Goal: Complete application form: Complete application form

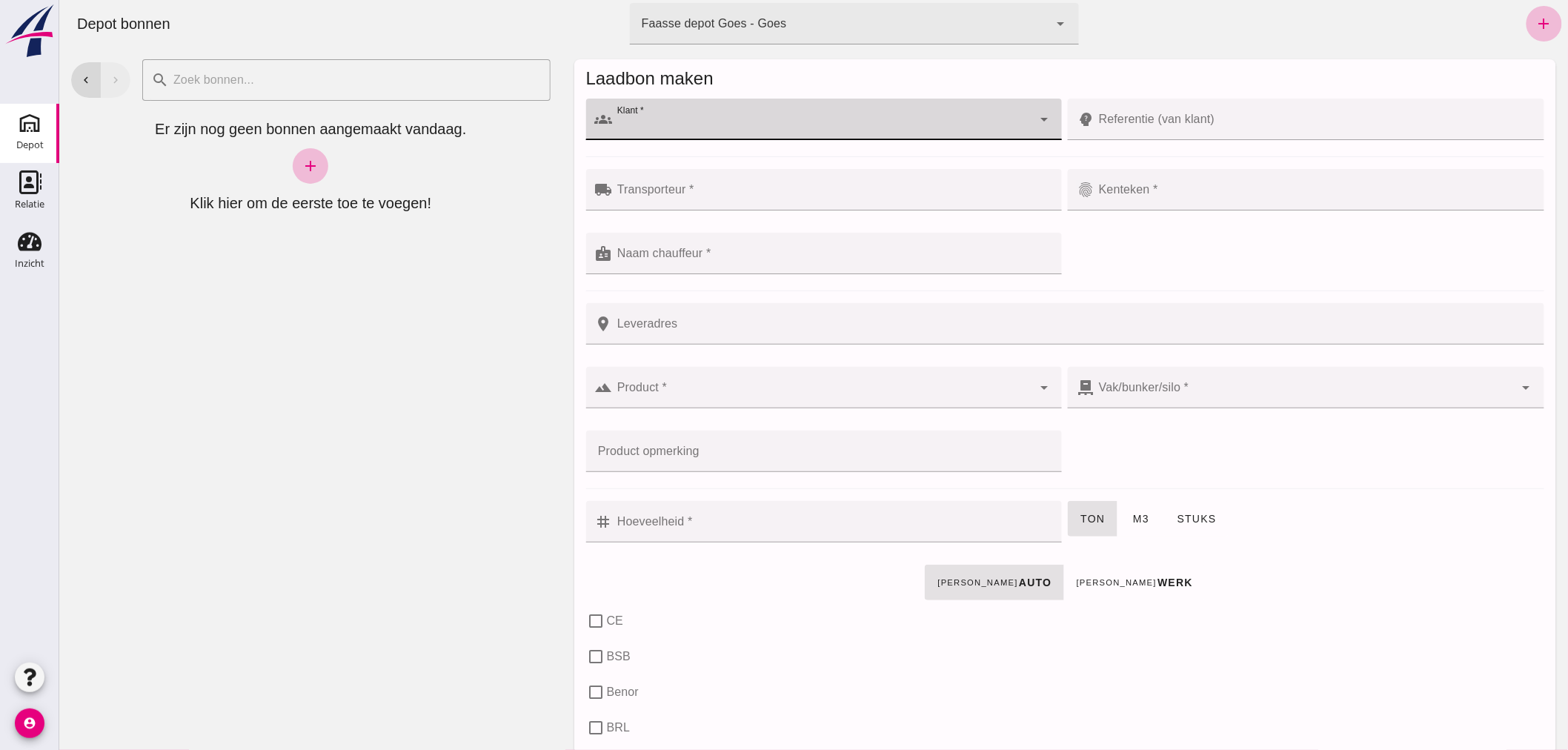
click at [692, 115] on div at bounding box center [822, 119] width 420 height 42
type input "zaai"
click at [663, 121] on input "Klant *" at bounding box center [822, 127] width 420 height 18
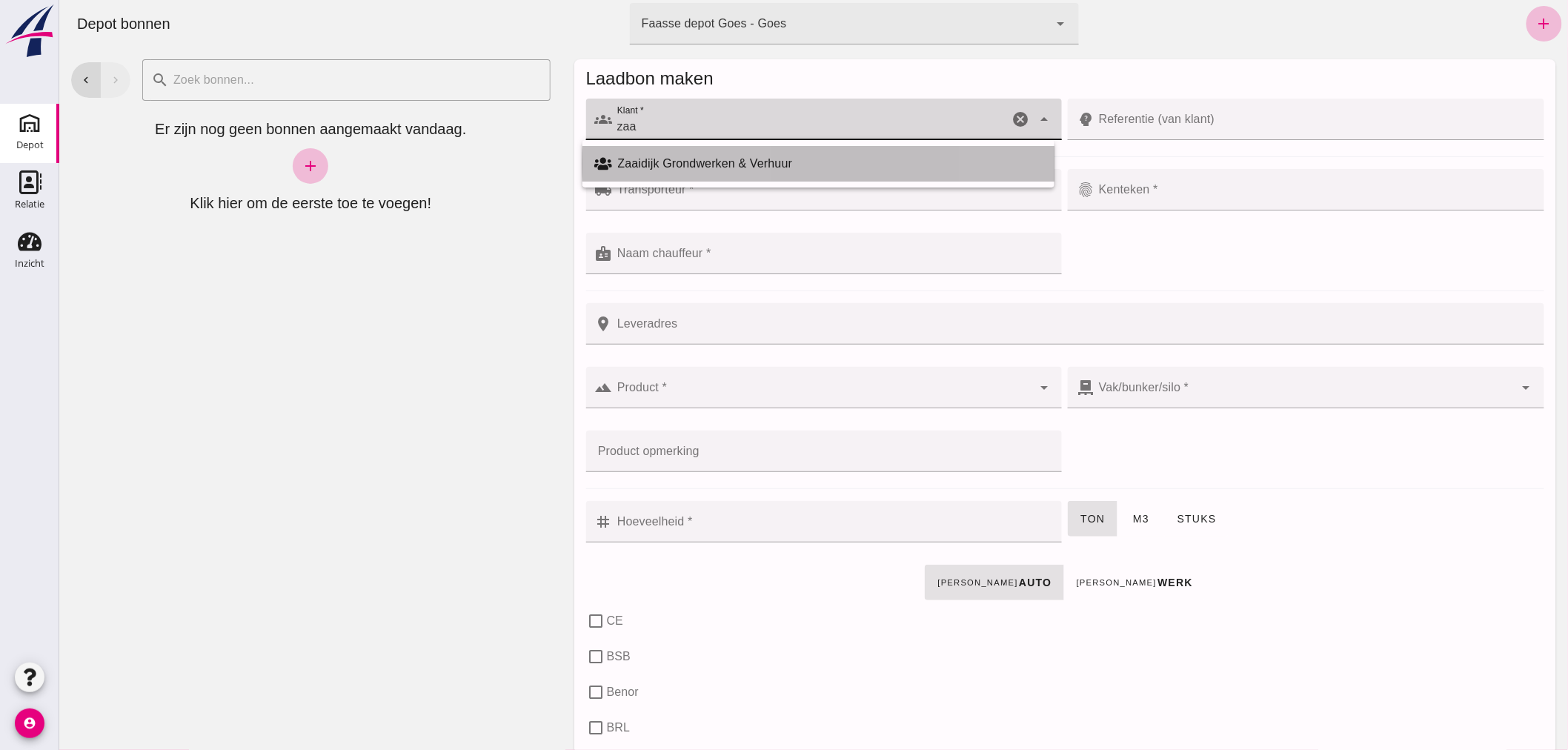
drag, startPoint x: 709, startPoint y: 159, endPoint x: 696, endPoint y: 146, distance: 18.4
click at [711, 158] on div "Zaaidijk Grondwerken & Verhuur" at bounding box center [829, 164] width 425 height 18
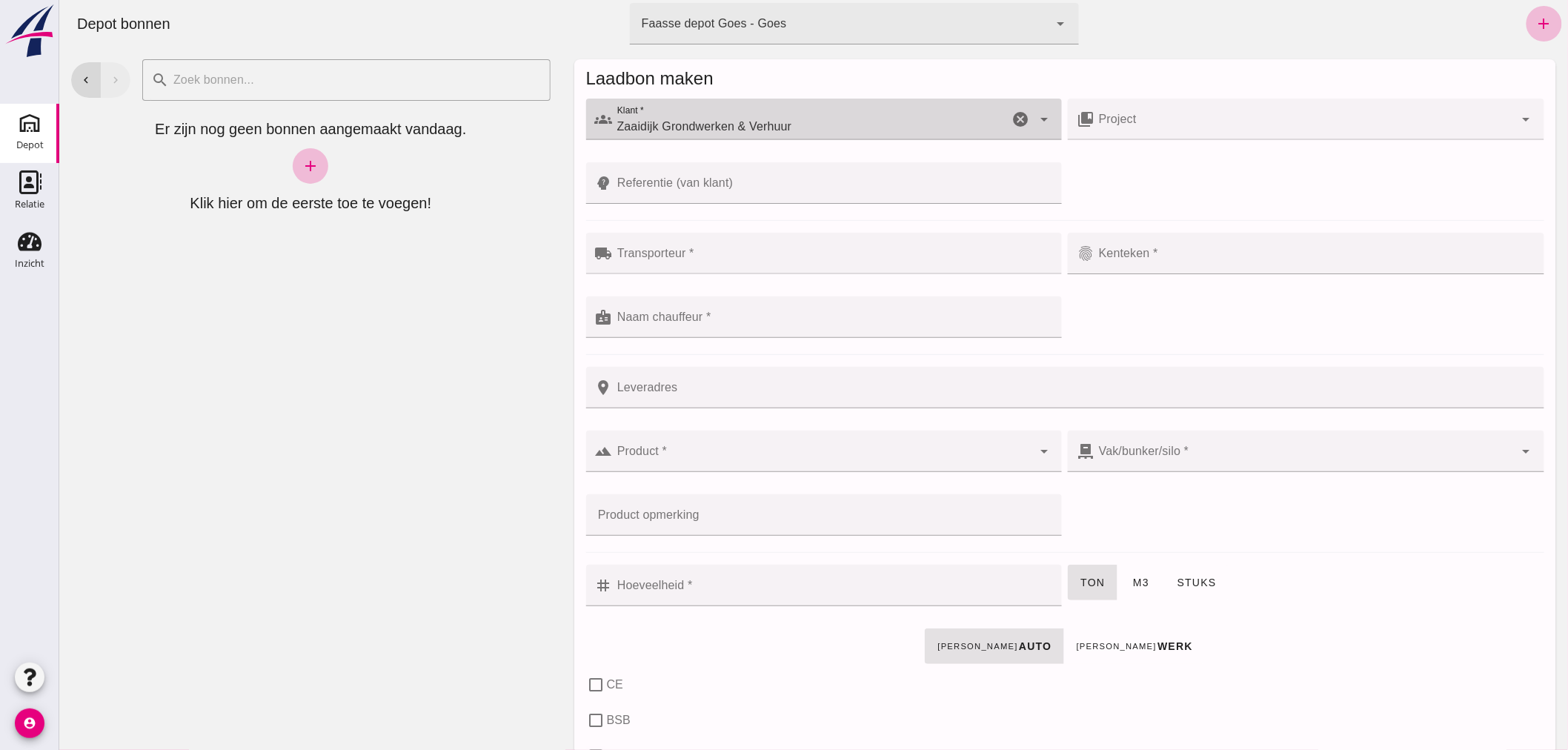
type input "Zaaidijk Grondwerken & Verhuur"
click at [709, 254] on input "Transporteur *" at bounding box center [832, 261] width 441 height 18
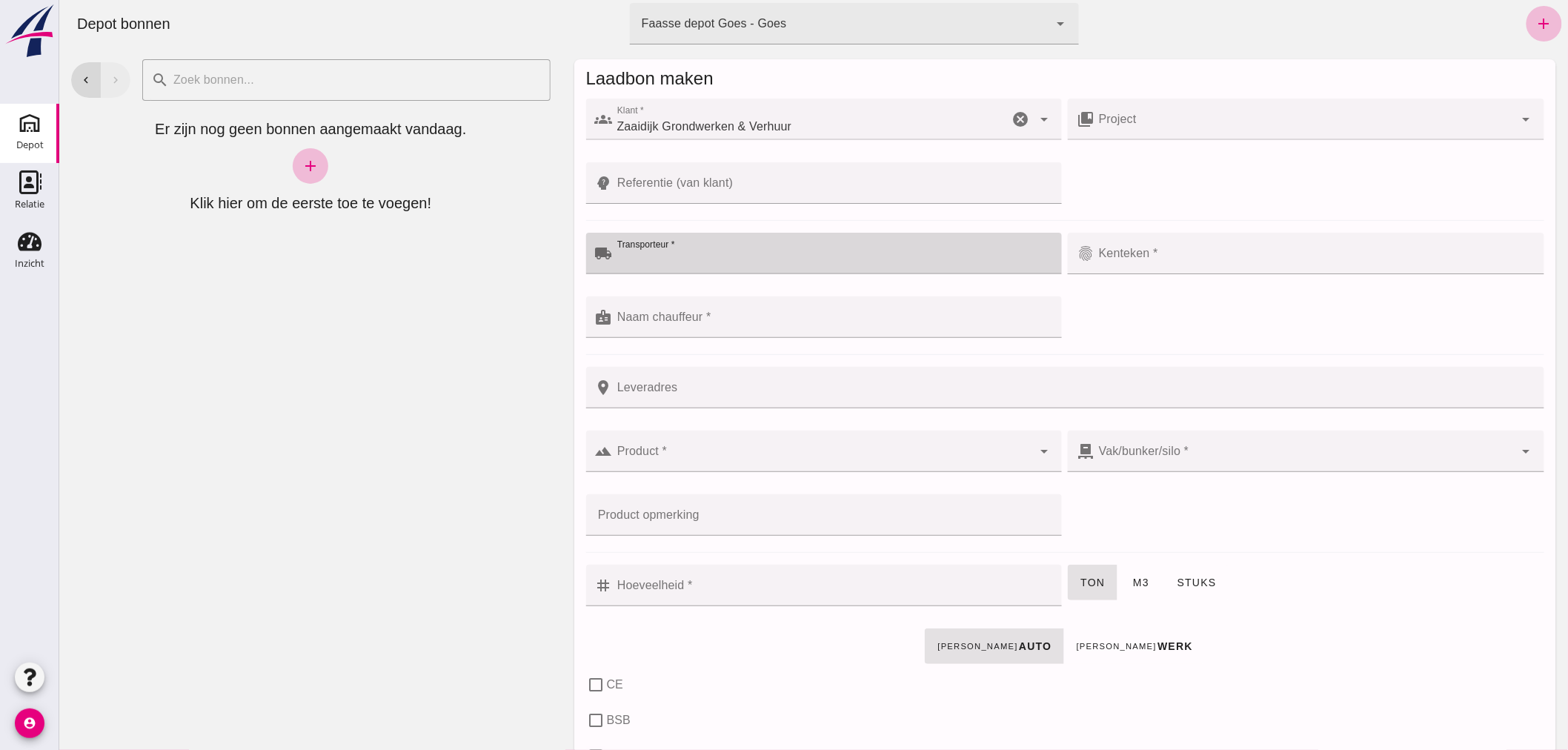
click at [678, 258] on input "Transporteur *" at bounding box center [832, 261] width 441 height 18
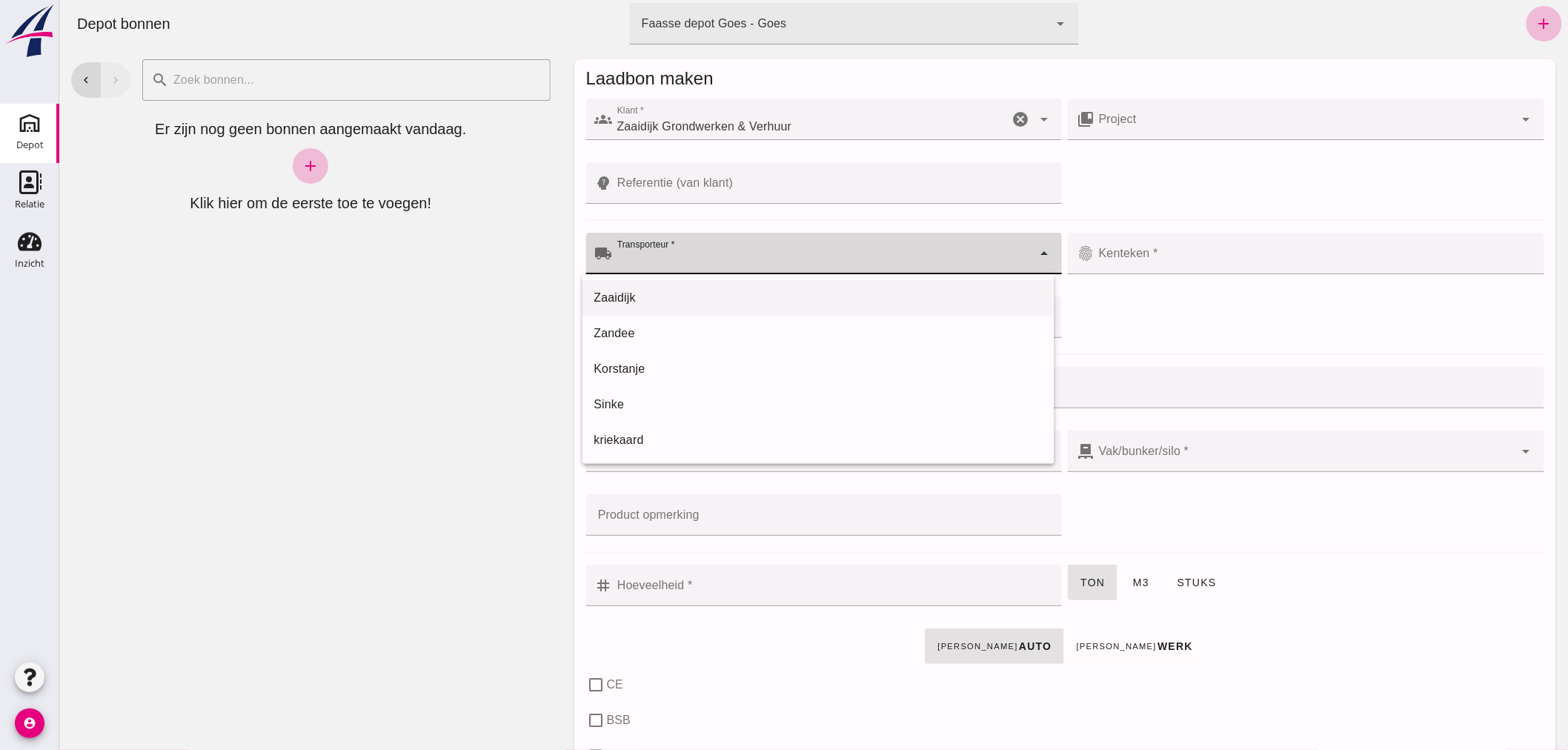
click at [650, 294] on div "Zaaidijk" at bounding box center [818, 298] width 448 height 18
type input "Zaaidijk"
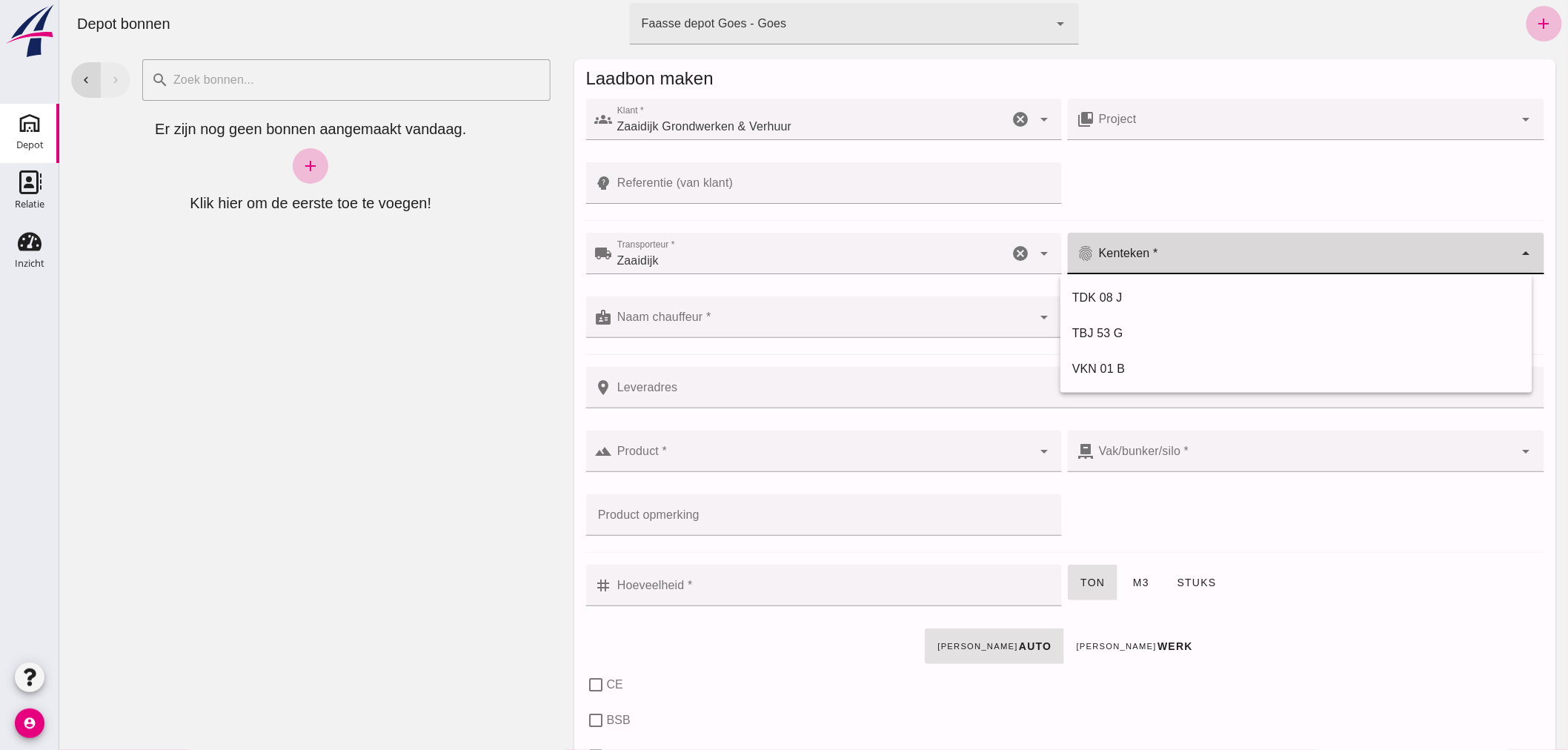
click at [1148, 249] on div at bounding box center [1304, 254] width 420 height 42
click at [1116, 295] on div "TDK 08 J" at bounding box center [1295, 298] width 448 height 18
type input "TDK 08 J"
click at [799, 329] on input "Naam chauffeur *" at bounding box center [822, 325] width 420 height 18
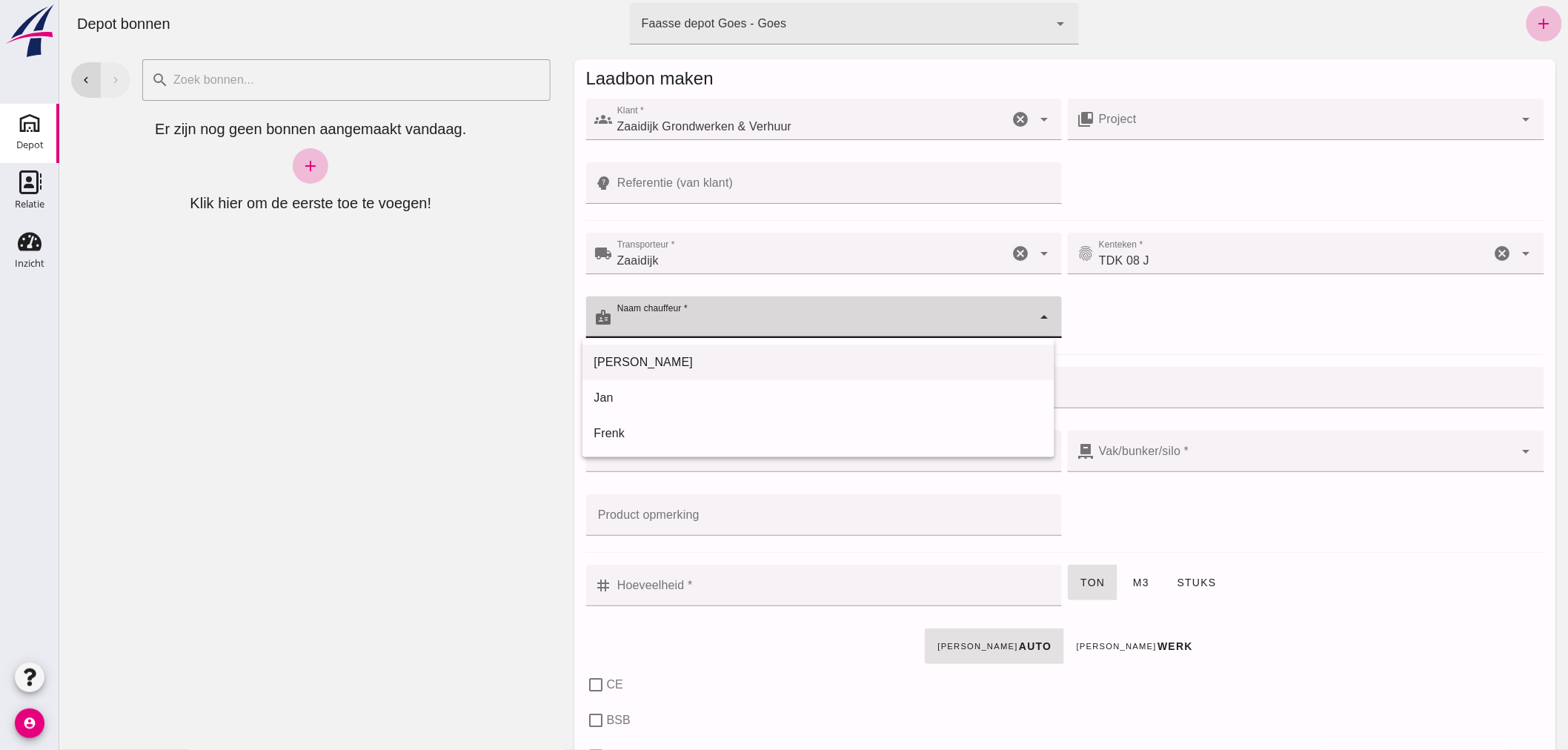
click at [691, 355] on div "[PERSON_NAME]" at bounding box center [818, 363] width 448 height 18
type input "[PERSON_NAME]"
click at [709, 446] on div at bounding box center [822, 451] width 420 height 42
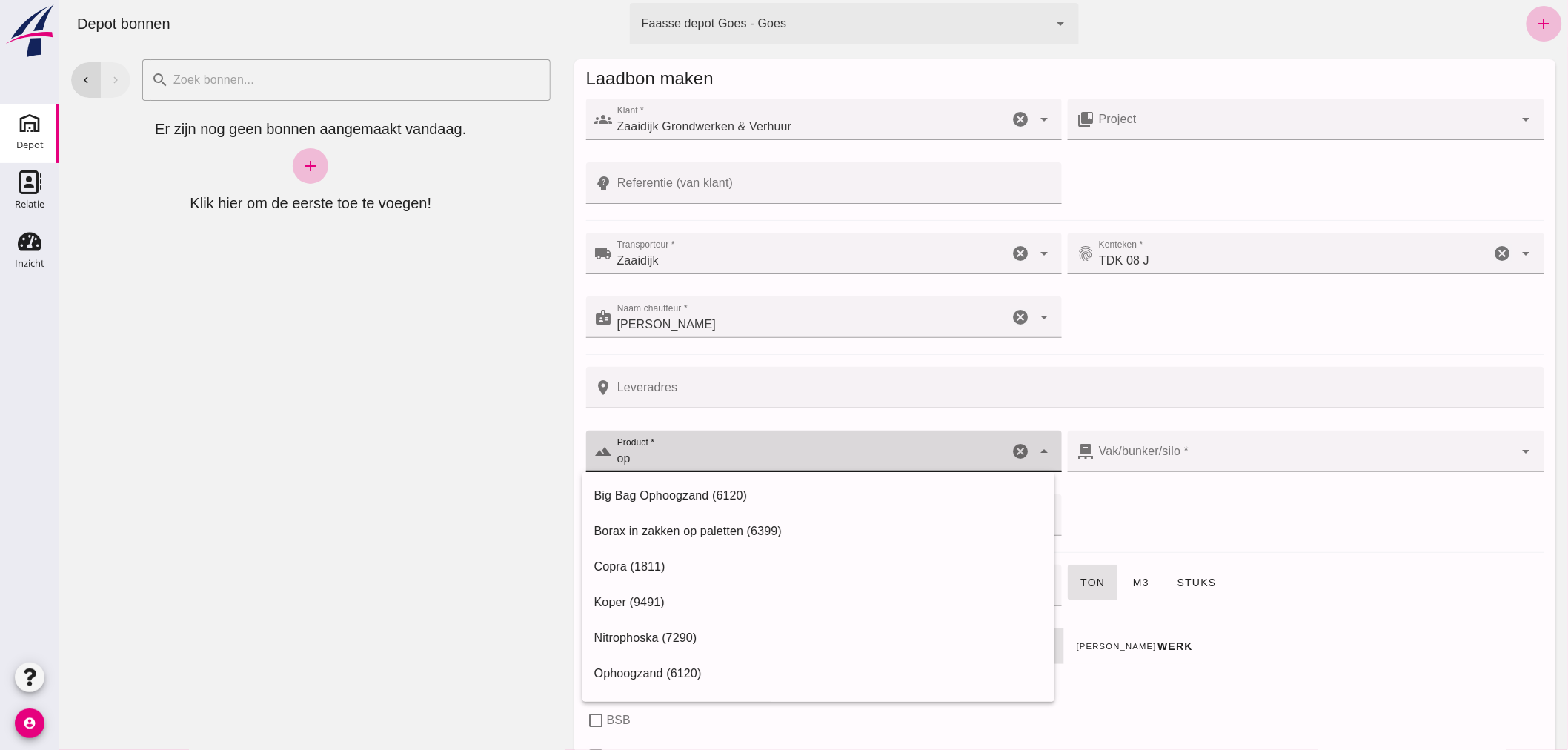
drag, startPoint x: 721, startPoint y: 667, endPoint x: 723, endPoint y: 657, distance: 10.2
click at [721, 665] on div "Ophoogzand (6120)" at bounding box center [818, 674] width 448 height 18
type input "Ophoogzand (6120)"
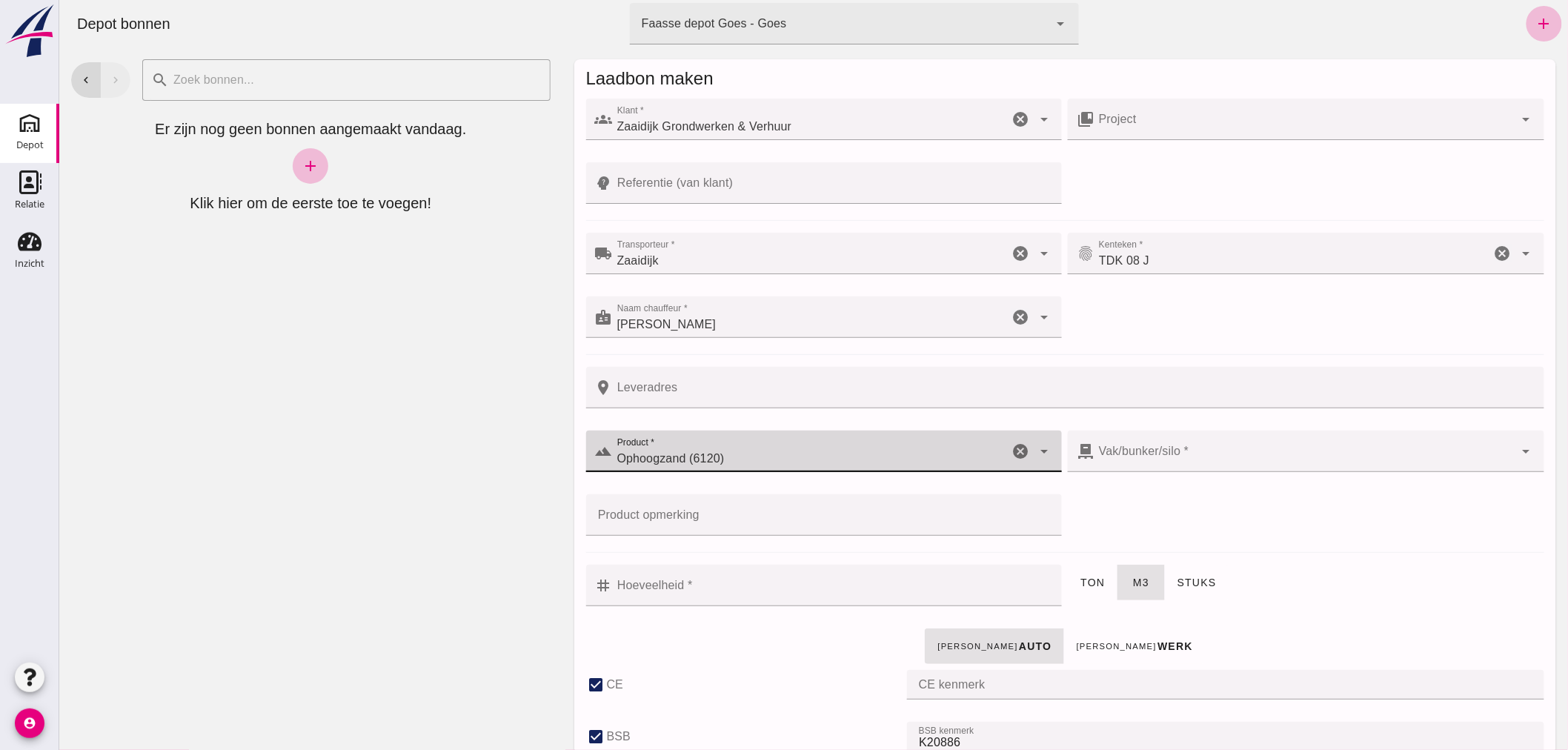
type input "38"
checkbox input "true"
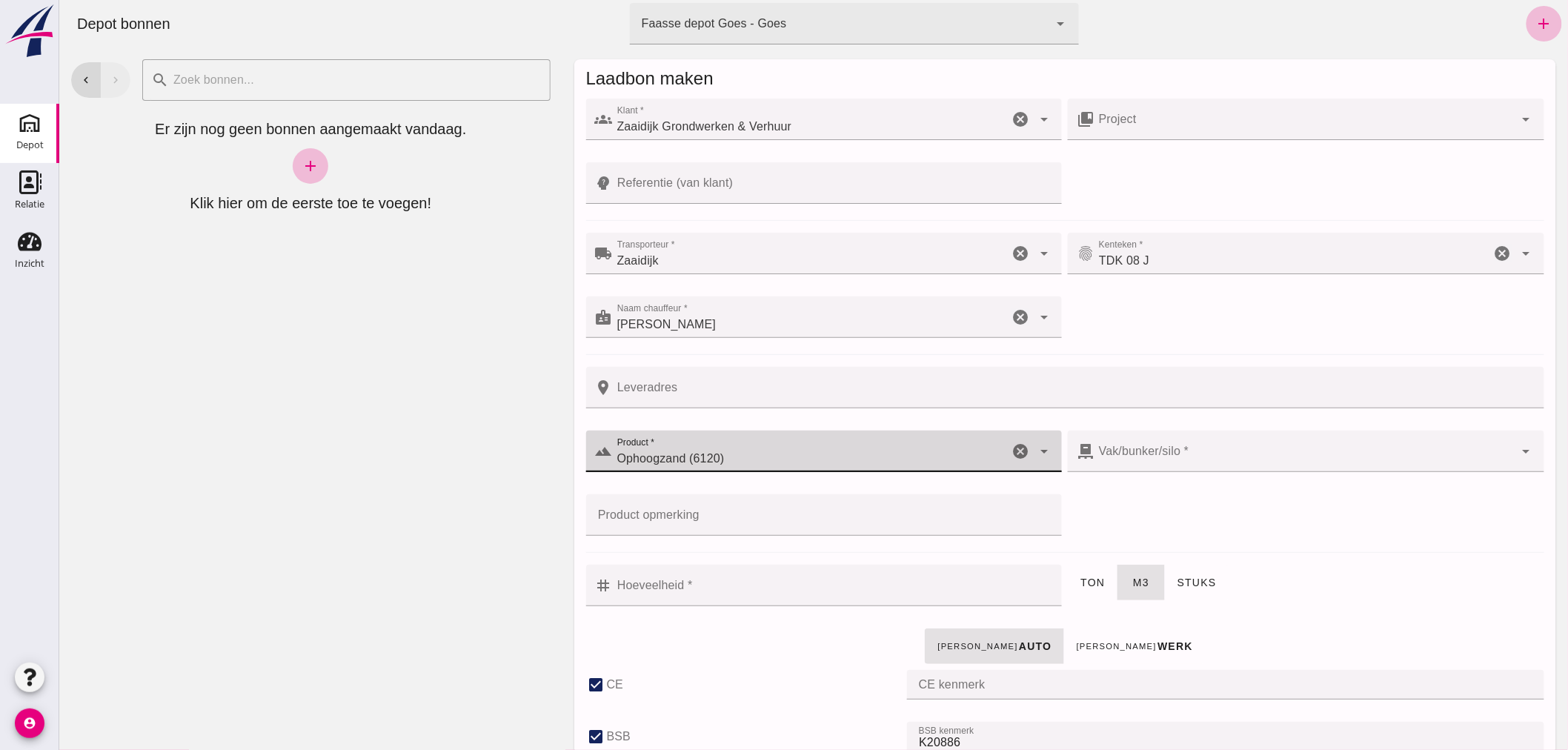
checkbox input "true"
type input "40"
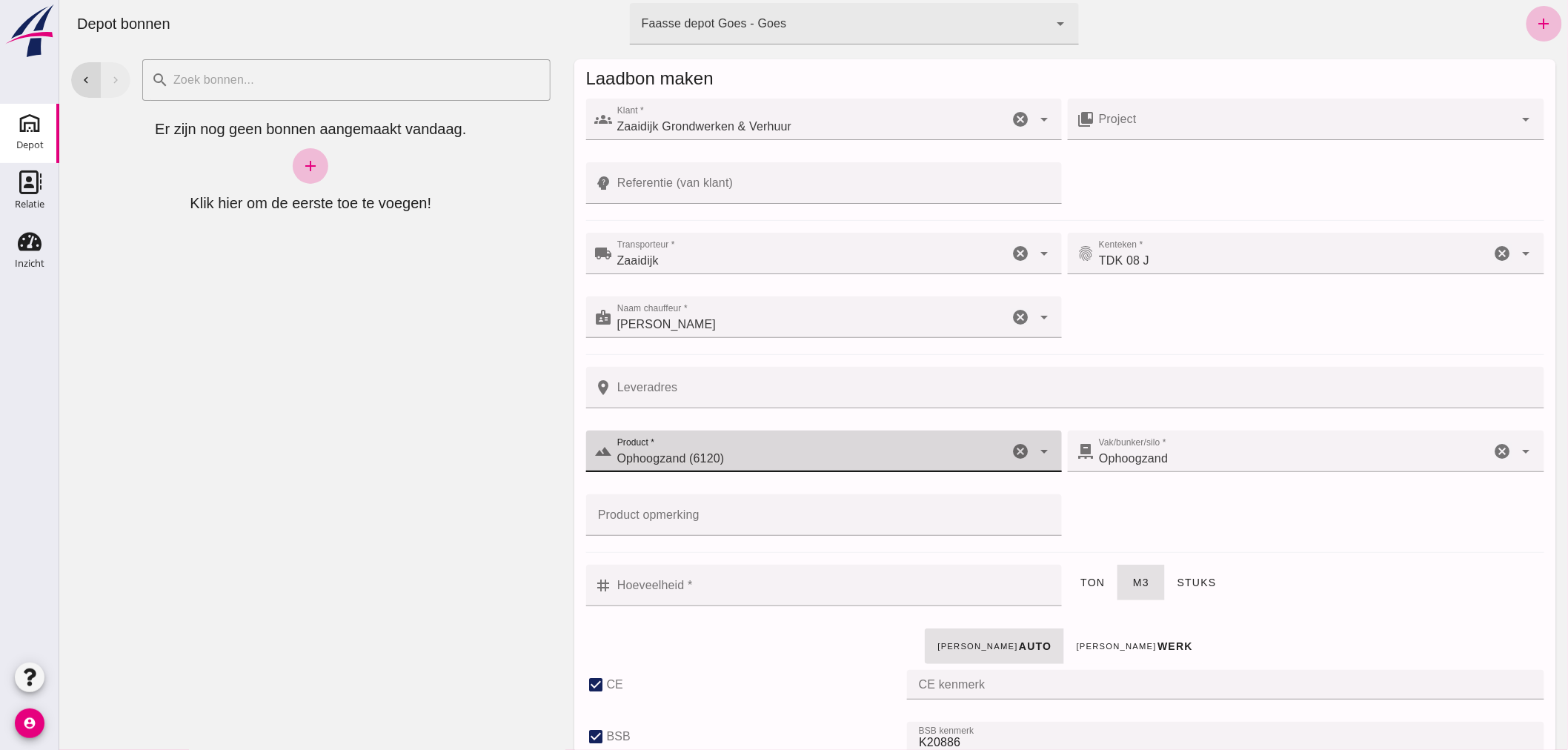
type input "Ophoogzand (6120)"
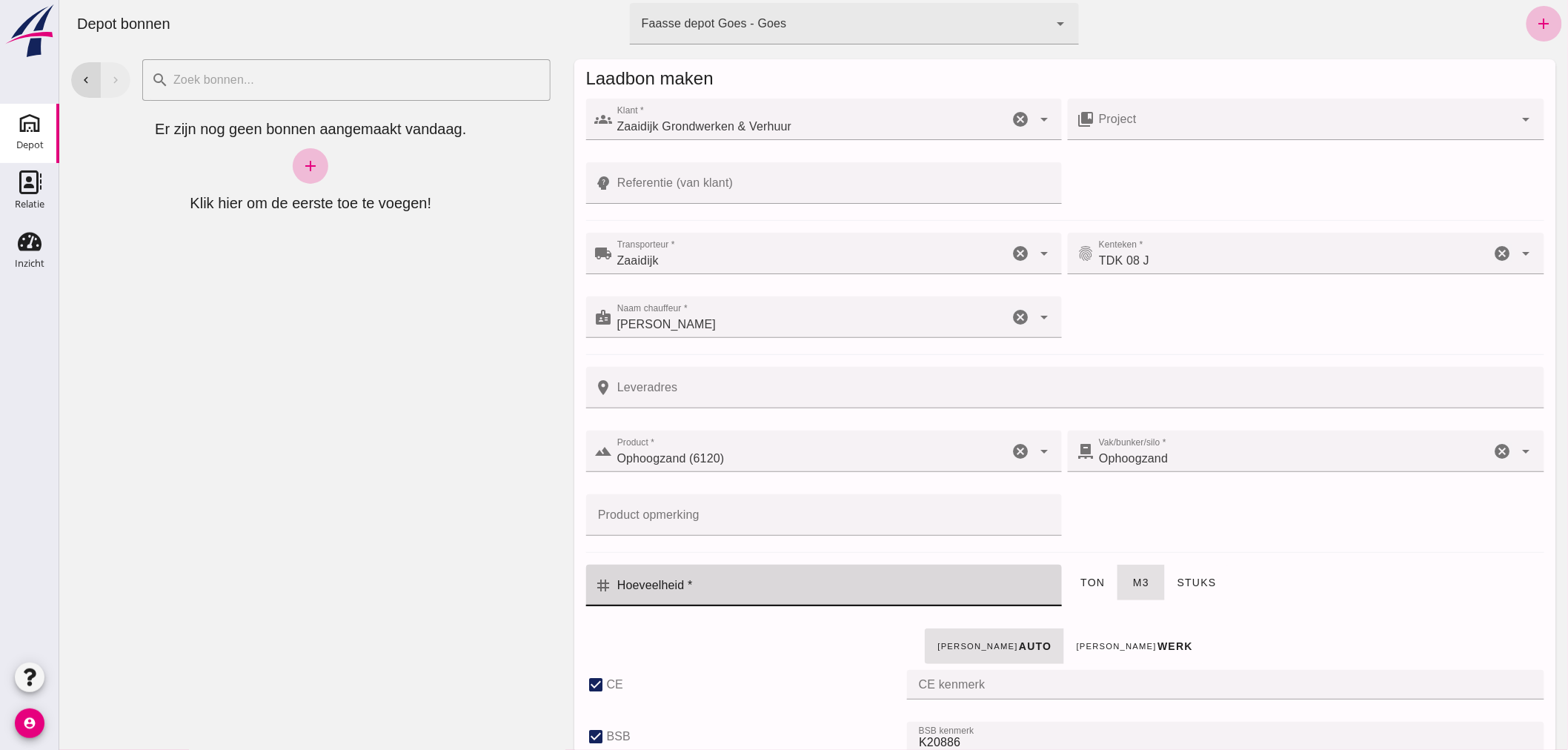
click at [759, 588] on input "Hoeveelheid *" at bounding box center [832, 585] width 441 height 42
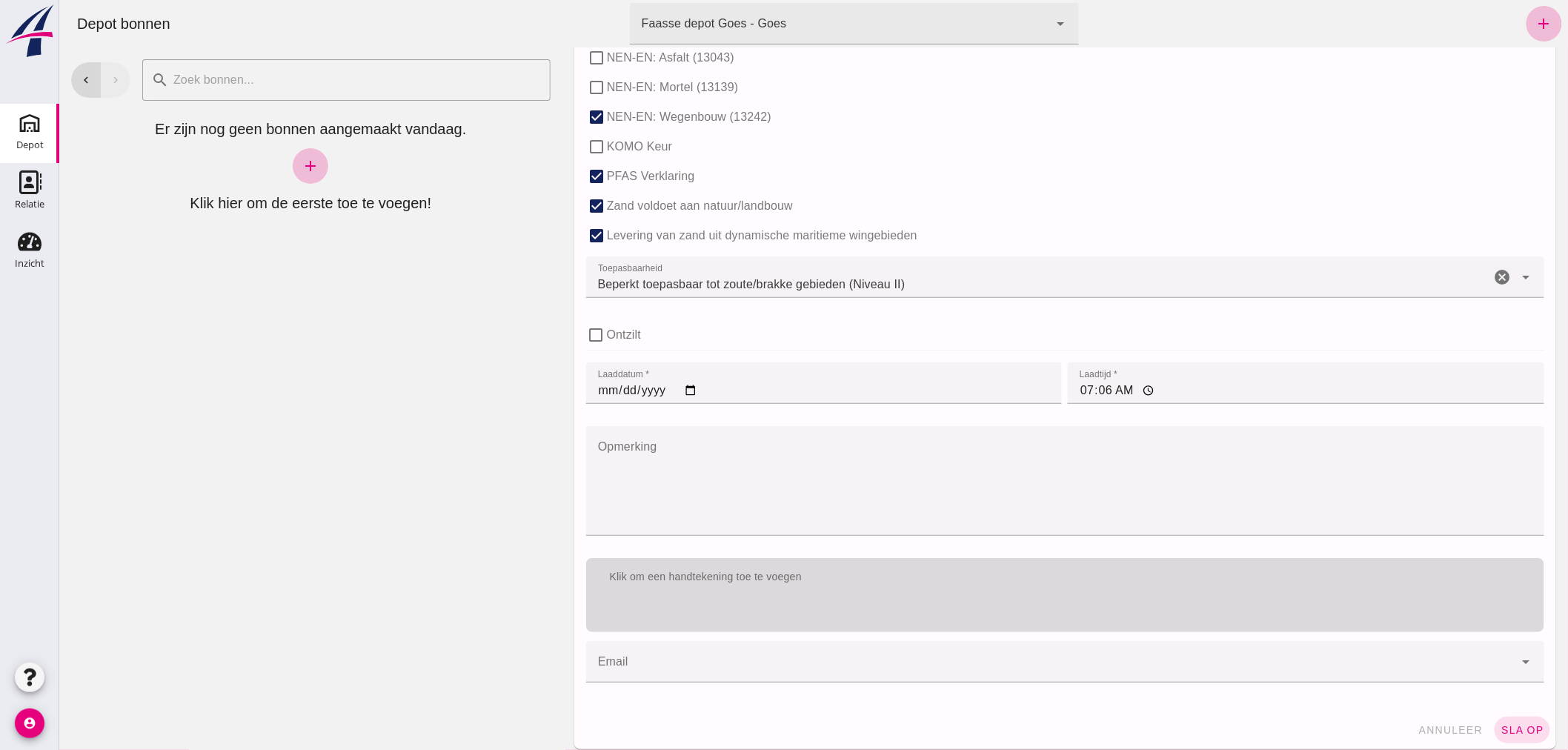
scroll to position [910, 0]
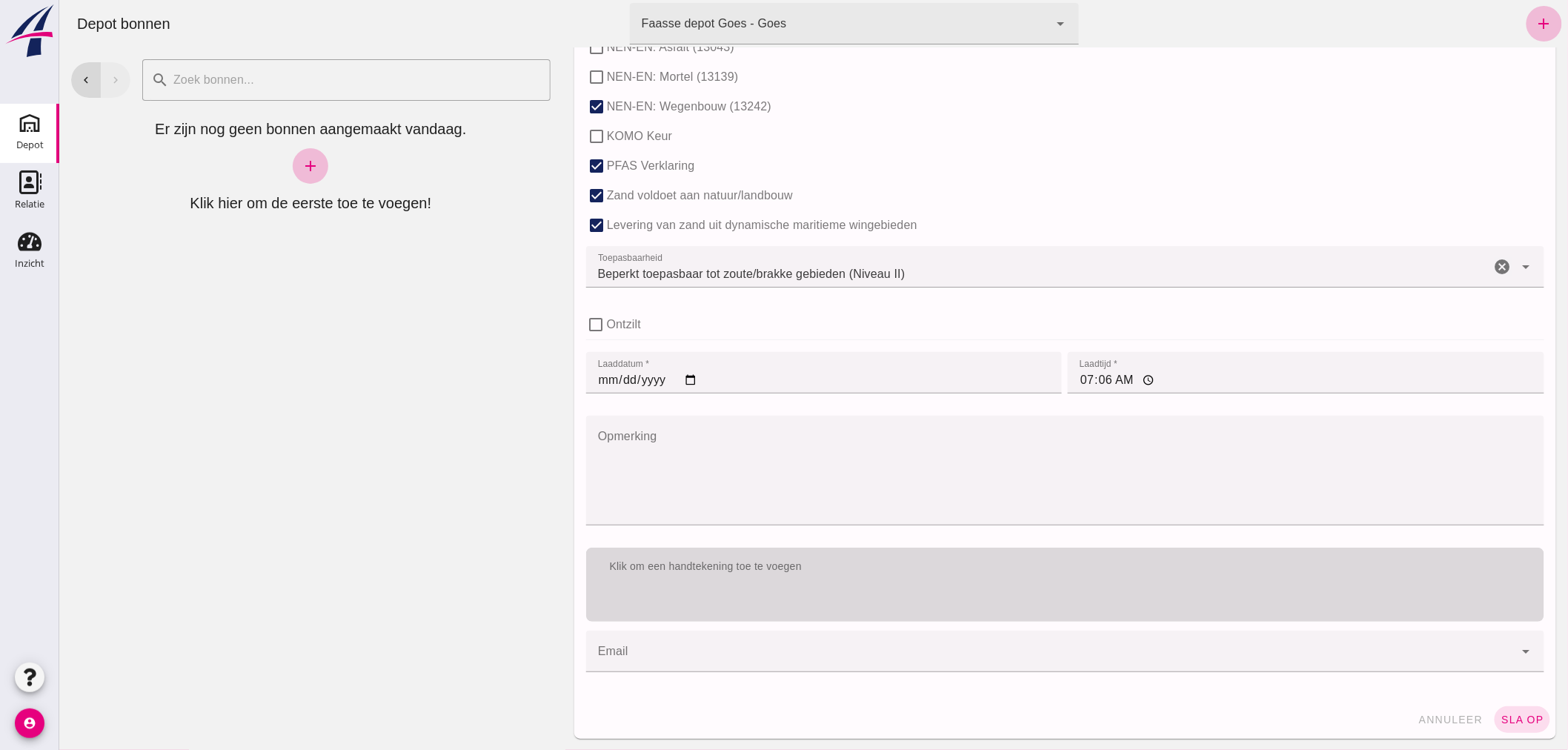
type input "4"
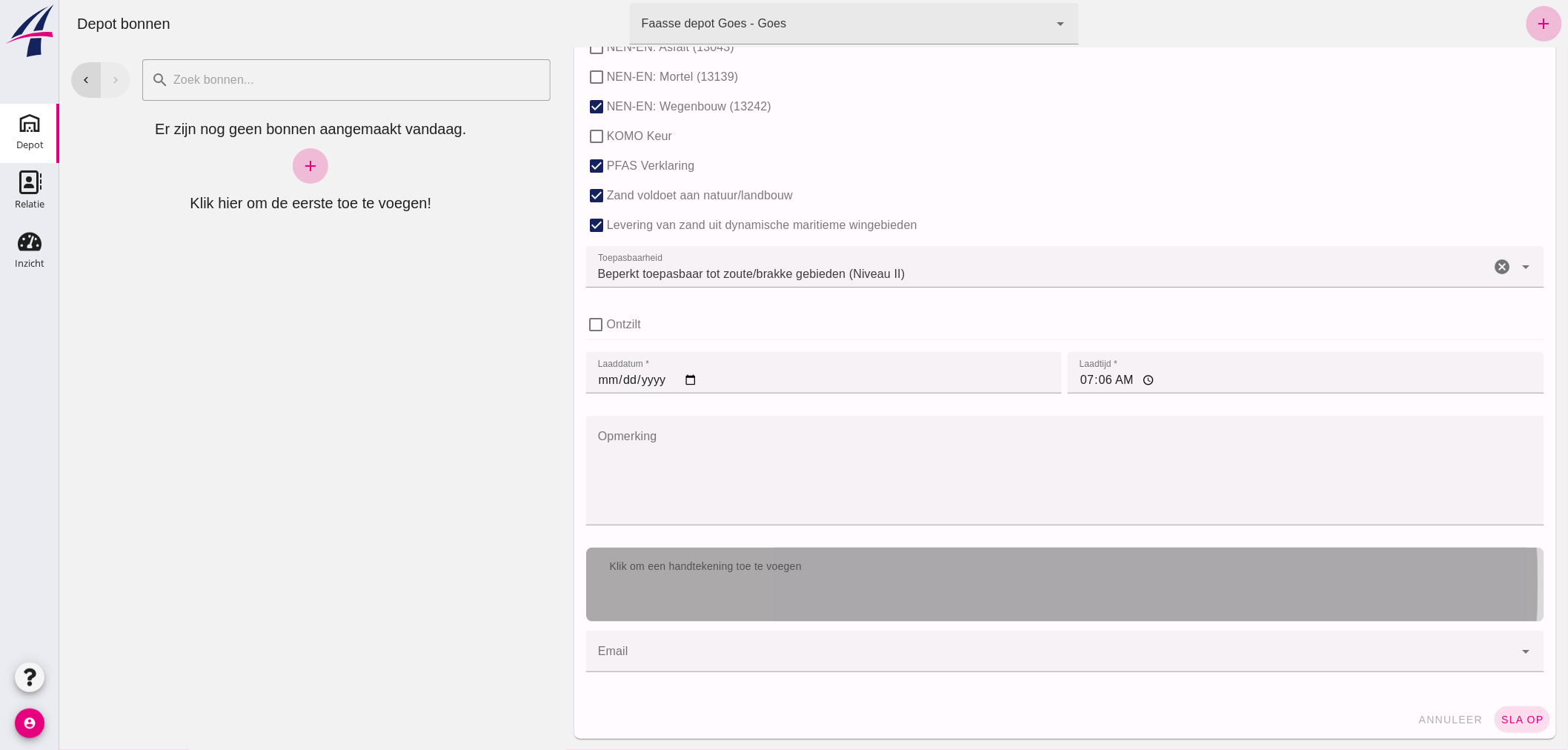
click at [787, 580] on div "Klik om een handtekening toe te voegen" at bounding box center [1065, 566] width 959 height 38
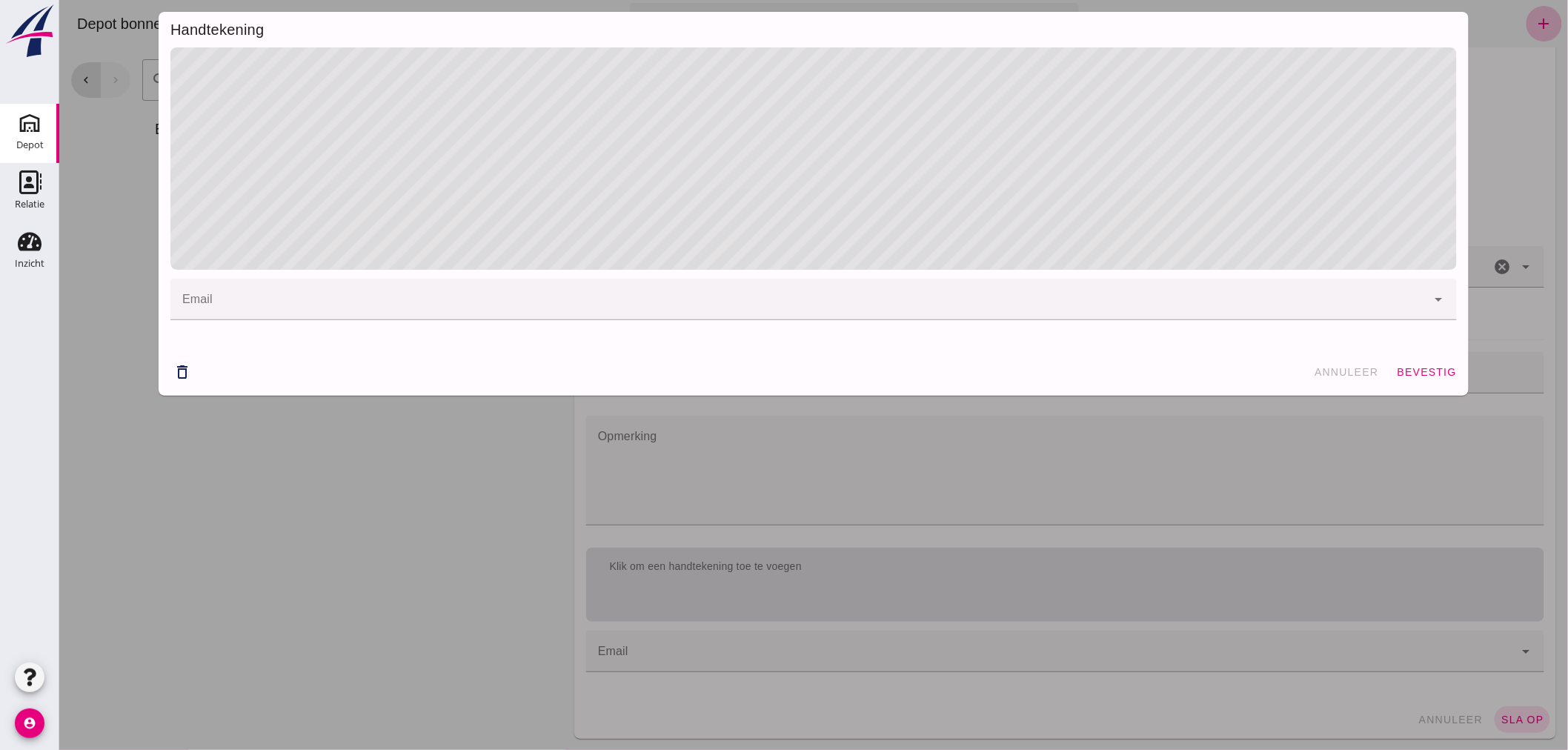
click at [1406, 371] on span "bevestig" at bounding box center [1426, 372] width 60 height 12
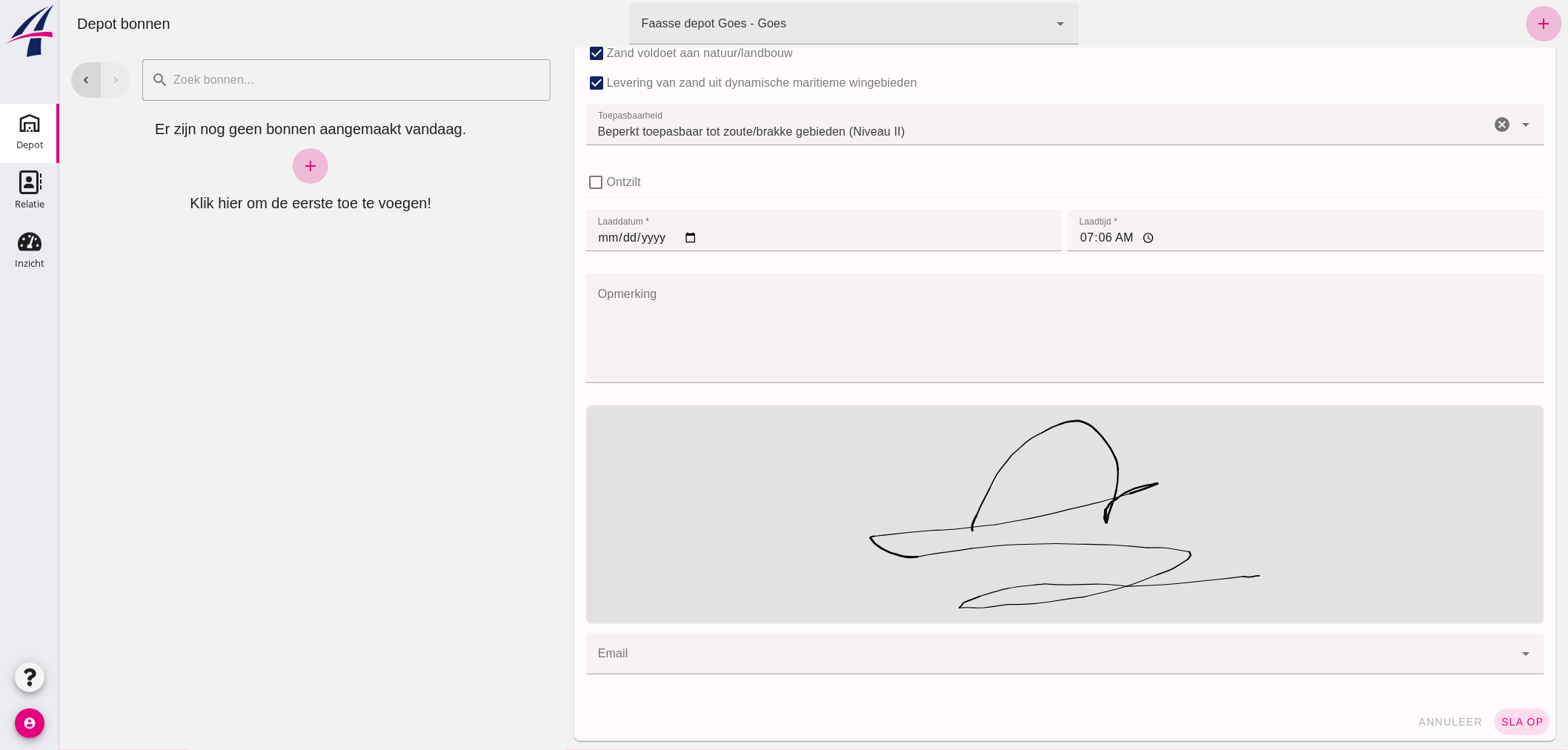
scroll to position [1055, 0]
click at [1515, 715] on span "sla op" at bounding box center [1522, 719] width 44 height 12
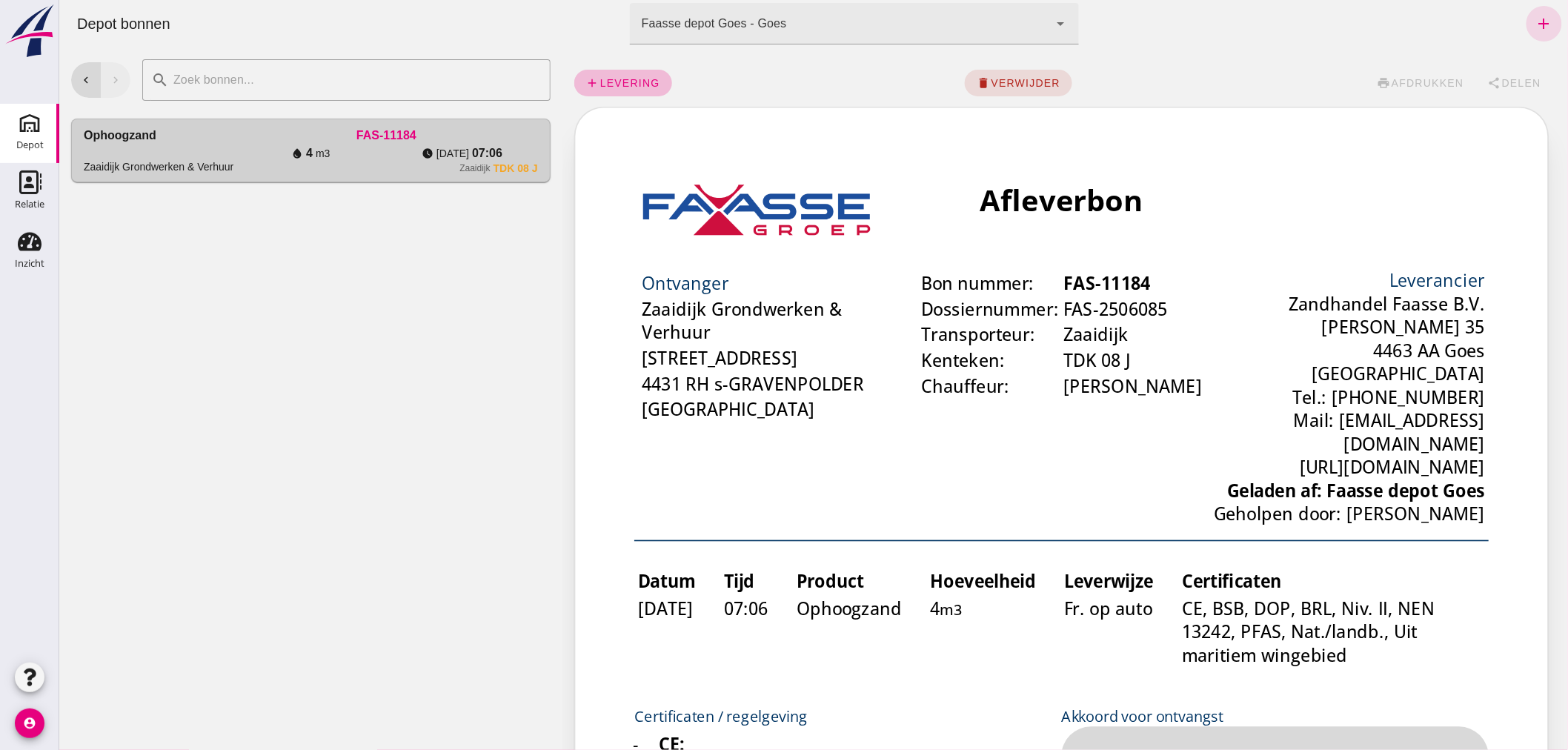
scroll to position [0, 0]
